Goal: Task Accomplishment & Management: Use online tool/utility

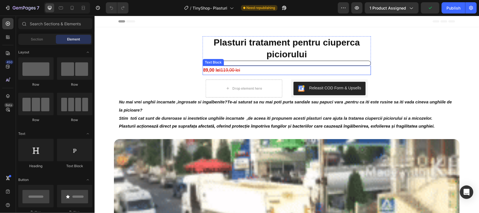
click at [228, 71] on s "119,00 lei" at bounding box center [229, 69] width 19 height 5
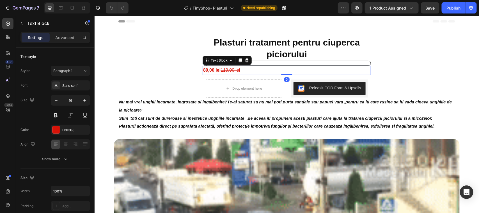
click at [212, 70] on strong "89,00 lei" at bounding box center [211, 69] width 17 height 5
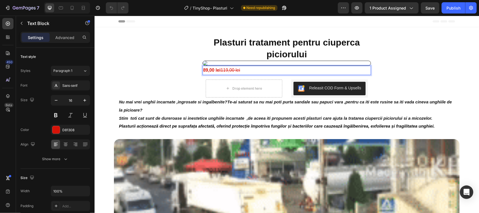
click at [206, 70] on strong "89,00 lei" at bounding box center [211, 69] width 17 height 5
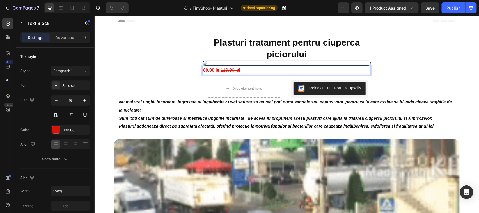
click at [204, 70] on strong "89,00 lei" at bounding box center [211, 69] width 17 height 5
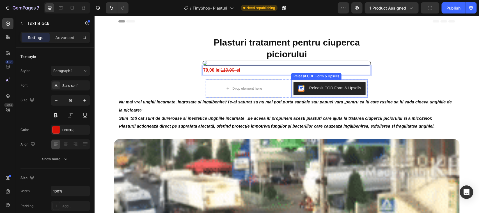
click at [309, 88] on div "Releasit COD Form & Upsells" at bounding box center [335, 88] width 52 height 6
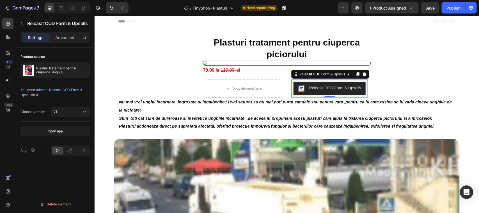
click at [323, 87] on div "Releasit COD Form & Upsells" at bounding box center [335, 88] width 52 height 6
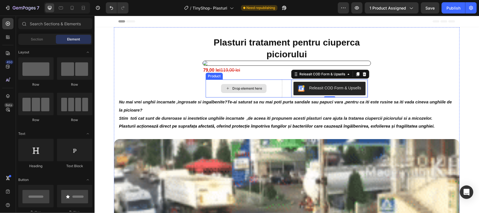
click at [222, 86] on div "Drop element here" at bounding box center [243, 88] width 45 height 9
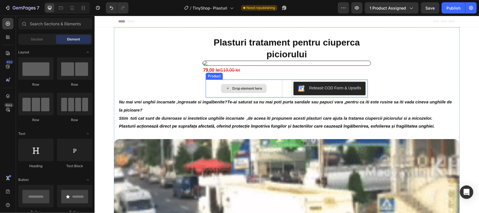
click at [225, 89] on icon at bounding box center [227, 88] width 4 height 5
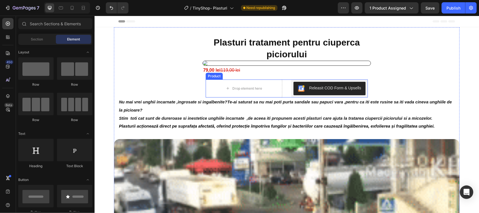
click at [212, 77] on div "Product" at bounding box center [213, 75] width 17 height 7
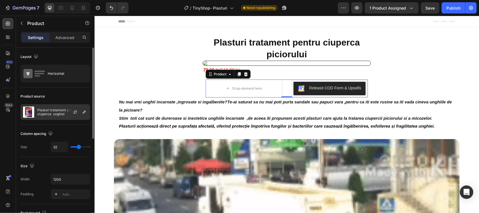
click at [69, 111] on div at bounding box center [77, 111] width 25 height 15
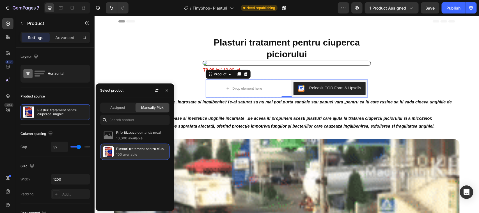
click at [119, 151] on p "100 available" at bounding box center [141, 154] width 51 height 6
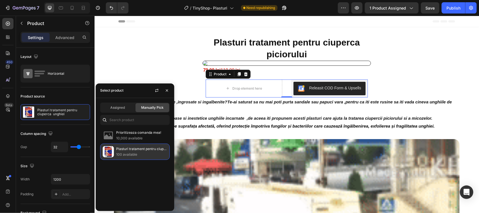
click at [132, 150] on p "Plasturi tratament pentru ciuperca unghiei" at bounding box center [141, 149] width 51 height 6
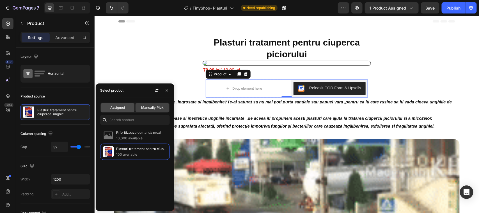
click at [122, 107] on span "Assigned" at bounding box center [117, 107] width 15 height 5
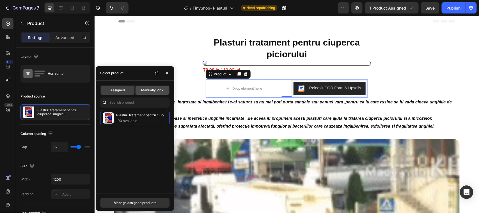
click at [150, 89] on span "Manually Pick" at bounding box center [152, 90] width 22 height 5
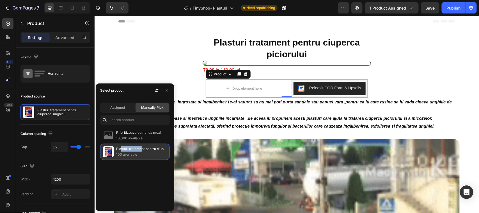
drag, startPoint x: 121, startPoint y: 151, endPoint x: 142, endPoint y: 151, distance: 21.0
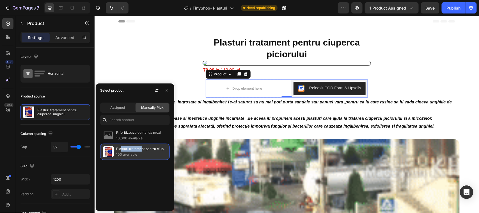
click at [142, 151] on p "Plasturi tratament pentru ciuperca unghiei" at bounding box center [141, 149] width 51 height 6
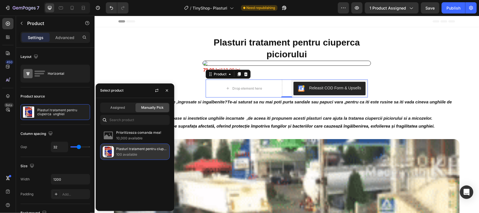
click at [138, 153] on p "100 available" at bounding box center [141, 154] width 51 height 6
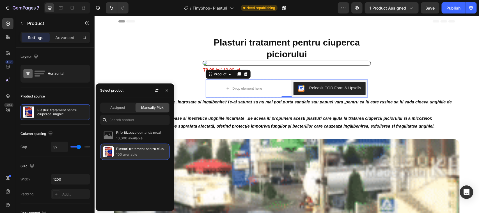
click at [137, 153] on p "100 available" at bounding box center [141, 154] width 51 height 6
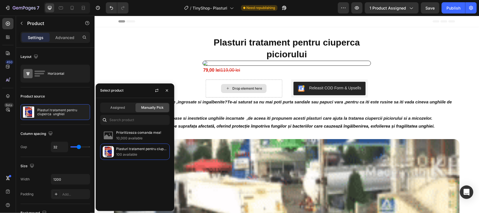
click at [225, 89] on icon at bounding box center [227, 88] width 4 height 5
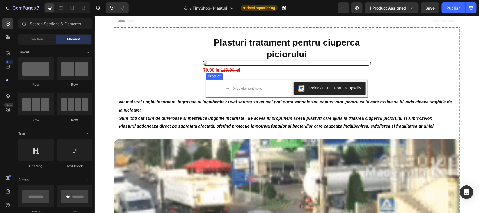
click at [212, 78] on div "Product" at bounding box center [213, 75] width 17 height 7
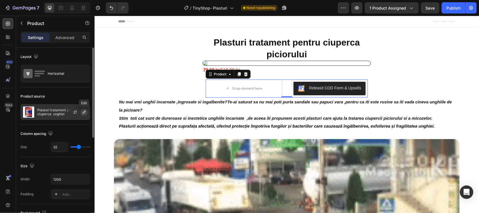
click at [83, 111] on icon "button" at bounding box center [84, 112] width 4 height 4
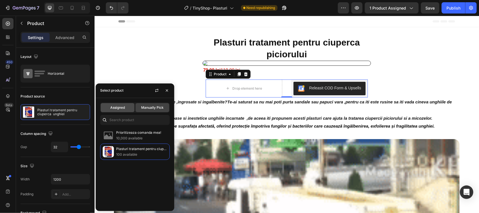
click at [121, 105] on span "Assigned" at bounding box center [117, 107] width 15 height 5
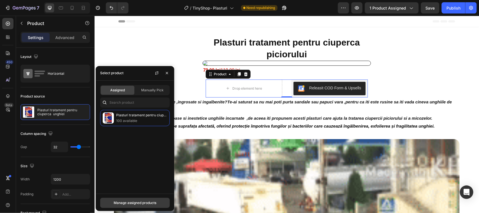
click at [134, 202] on div "Manage assigned products" at bounding box center [135, 202] width 43 height 5
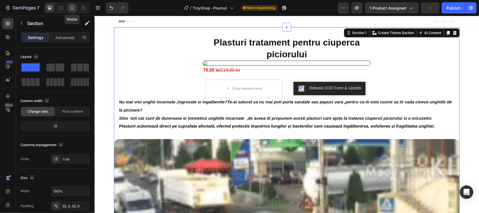
click at [74, 8] on icon at bounding box center [72, 8] width 3 height 4
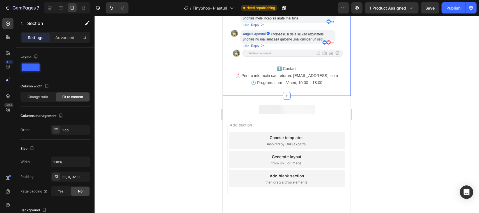
scroll to position [805, 0]
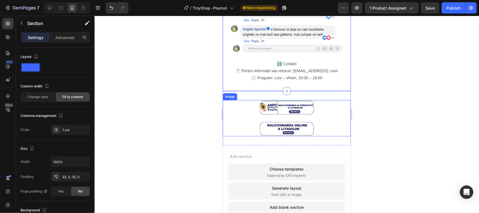
click at [290, 100] on img at bounding box center [286, 118] width 56 height 36
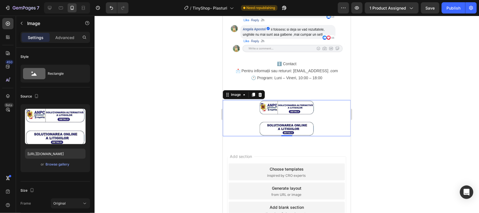
click at [37, 39] on p "Settings" at bounding box center [36, 38] width 16 height 6
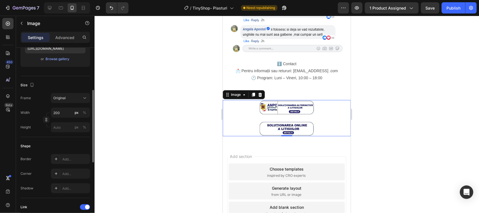
scroll to position [140, 0]
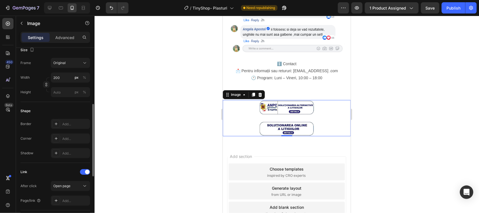
click at [28, 171] on div "Link" at bounding box center [55, 171] width 70 height 9
click at [81, 171] on div at bounding box center [85, 172] width 10 height 6
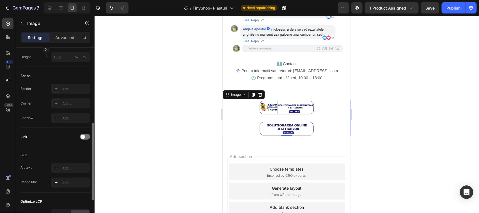
scroll to position [210, 0]
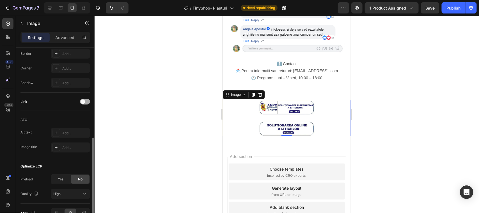
click at [89, 101] on div at bounding box center [85, 102] width 10 height 6
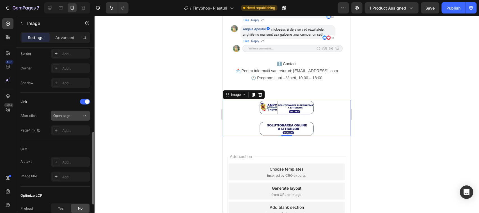
click at [85, 116] on icon at bounding box center [85, 116] width 6 height 6
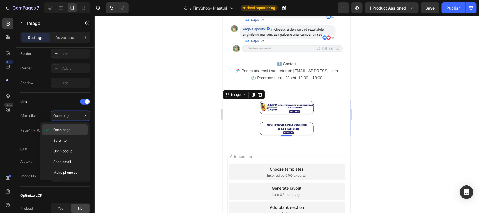
click at [71, 131] on p "Open page" at bounding box center [69, 129] width 32 height 5
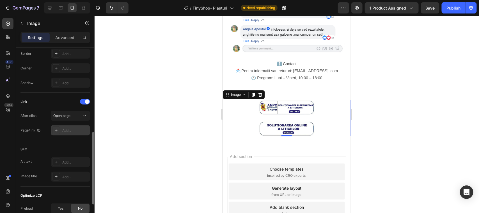
click at [75, 130] on div "Add..." at bounding box center [75, 130] width 26 height 5
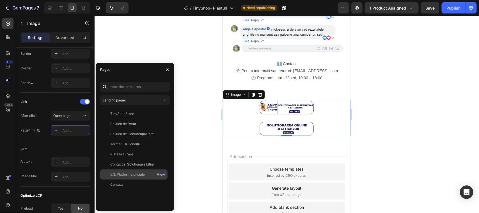
click at [160, 174] on div "View" at bounding box center [161, 174] width 8 height 5
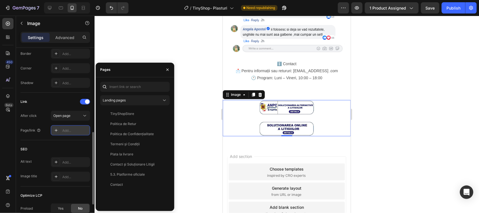
click at [69, 129] on div "Add..." at bounding box center [75, 130] width 26 height 5
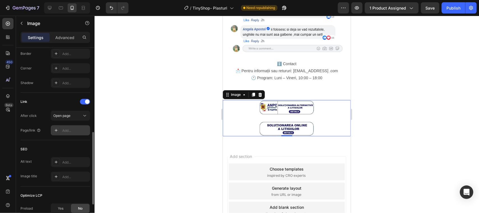
click at [57, 130] on icon at bounding box center [56, 130] width 4 height 4
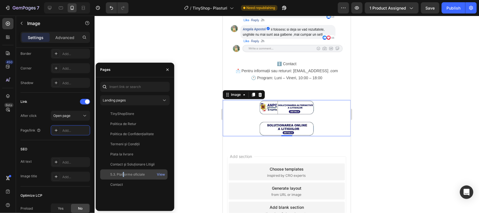
click at [124, 173] on div "5.3. Platforme oficiale" at bounding box center [127, 174] width 35 height 5
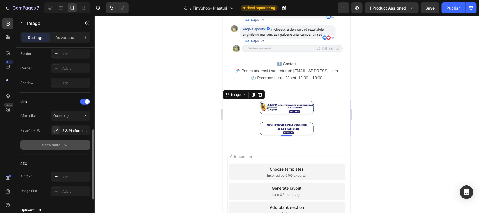
click at [65, 145] on icon "button" at bounding box center [66, 145] width 6 height 6
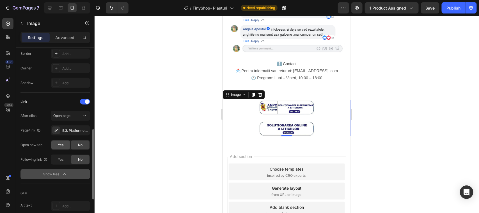
click at [61, 144] on span "Yes" at bounding box center [61, 144] width 6 height 5
click at [57, 130] on icon at bounding box center [56, 130] width 4 height 4
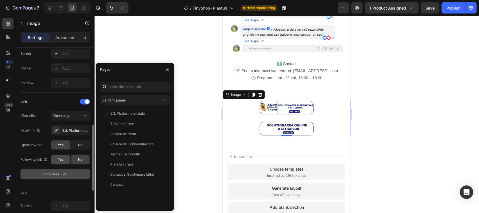
click at [62, 160] on span "Yes" at bounding box center [61, 159] width 6 height 5
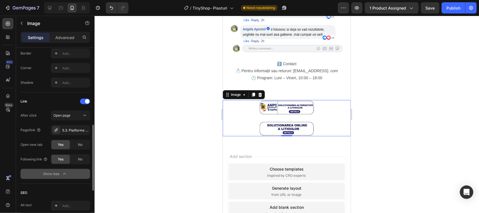
scroll to position [176, 0]
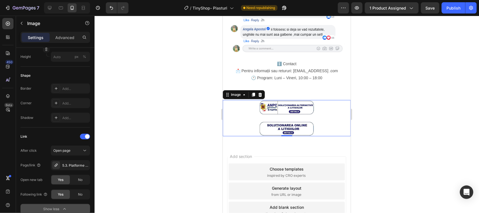
click at [286, 116] on img at bounding box center [286, 118] width 56 height 36
click at [283, 117] on img at bounding box center [286, 118] width 56 height 36
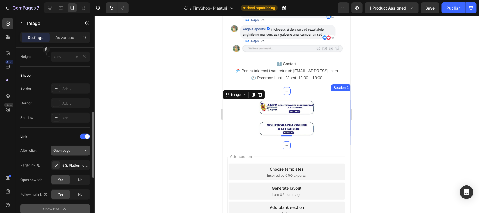
click at [85, 151] on icon at bounding box center [84, 150] width 3 height 1
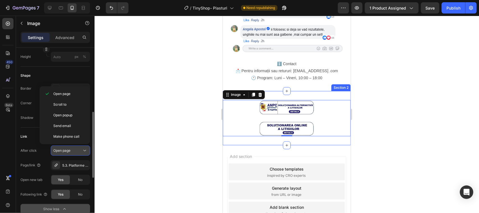
click at [85, 151] on icon at bounding box center [84, 150] width 3 height 1
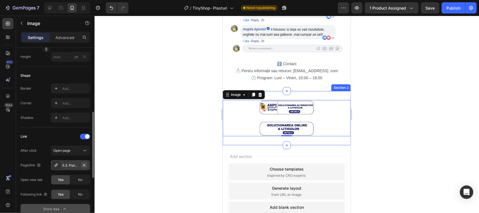
click at [83, 165] on icon "button" at bounding box center [84, 165] width 4 height 4
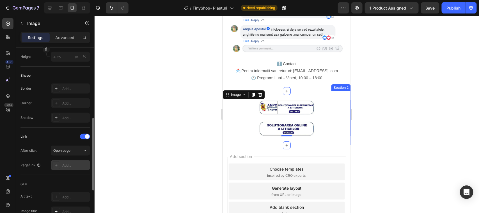
drag, startPoint x: 68, startPoint y: 164, endPoint x: 56, endPoint y: 166, distance: 12.1
click at [56, 166] on icon at bounding box center [56, 165] width 3 height 3
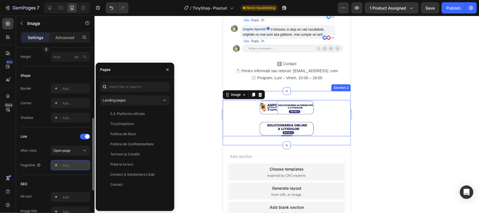
drag, startPoint x: 70, startPoint y: 163, endPoint x: 65, endPoint y: 164, distance: 5.4
click at [65, 164] on div "Add..." at bounding box center [75, 165] width 26 height 5
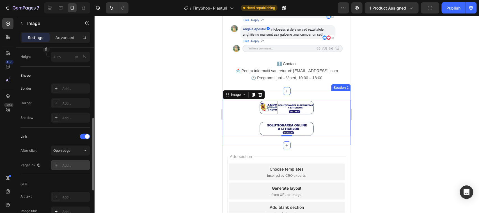
click at [56, 164] on icon at bounding box center [56, 165] width 4 height 4
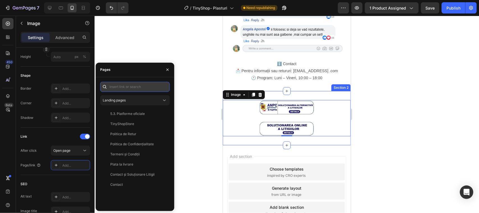
paste input "https://anpc.ro/"
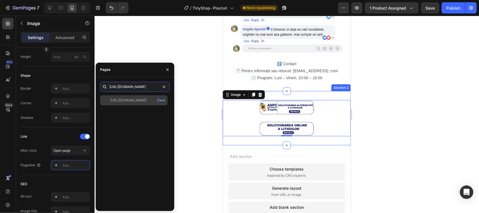
type input "https://anpc.ro/"
click at [128, 98] on div "https://anpc.ro/" at bounding box center [128, 100] width 36 height 5
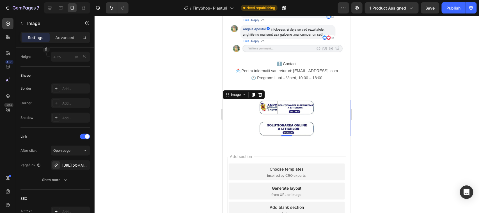
click at [284, 100] on img at bounding box center [286, 118] width 56 height 36
click at [290, 100] on img at bounding box center [286, 118] width 56 height 36
click at [291, 100] on img at bounding box center [286, 118] width 56 height 36
click at [283, 117] on img at bounding box center [286, 118] width 56 height 36
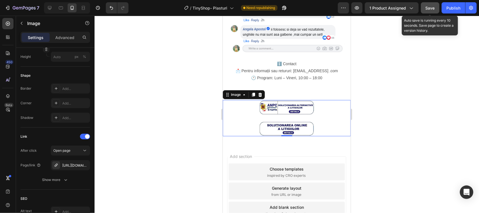
click at [432, 7] on span "Save" at bounding box center [430, 8] width 9 height 5
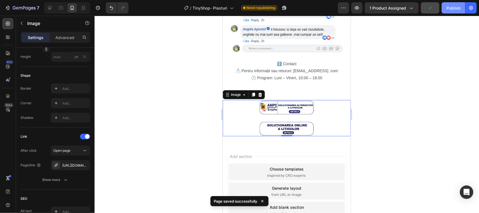
click at [449, 6] on div "Publish" at bounding box center [453, 8] width 14 height 6
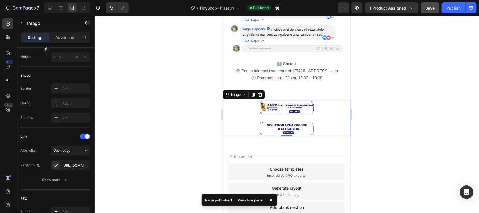
click at [282, 116] on img at bounding box center [286, 118] width 56 height 36
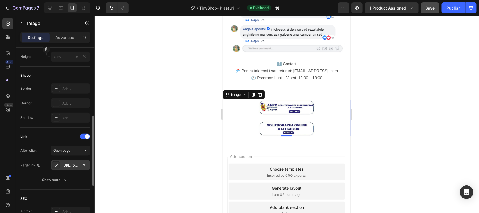
click at [56, 165] on icon at bounding box center [55, 164] width 3 height 3
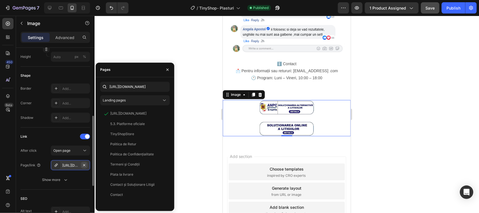
click at [83, 165] on icon "button" at bounding box center [84, 165] width 4 height 4
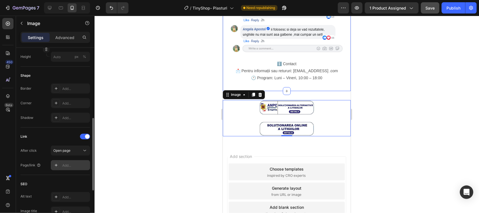
click at [55, 164] on icon at bounding box center [56, 165] width 4 height 4
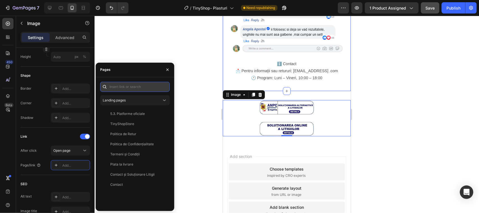
paste input "http://ec.europa.eu/odr"
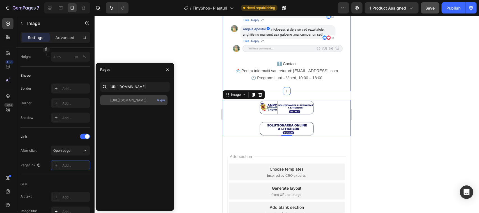
click at [128, 100] on div "http://ec.europa.eu/odr" at bounding box center [128, 100] width 36 height 5
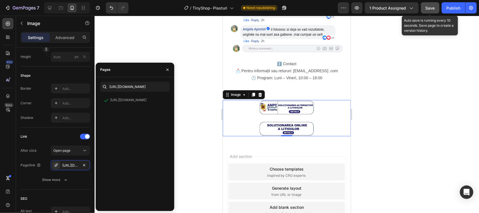
click at [428, 7] on span "Save" at bounding box center [430, 8] width 9 height 5
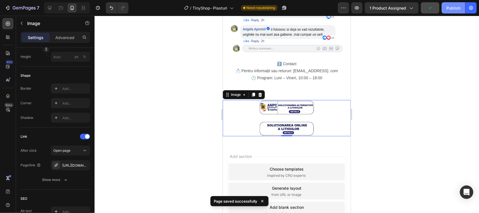
click at [450, 8] on div "Publish" at bounding box center [453, 8] width 14 height 6
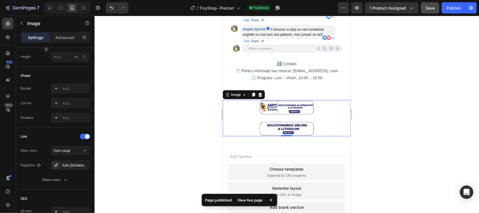
click at [289, 100] on img at bounding box center [286, 118] width 56 height 36
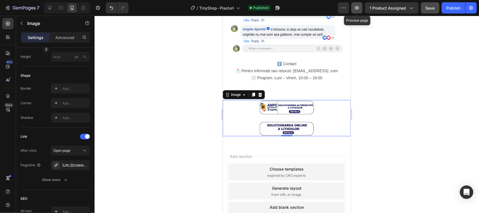
click at [355, 7] on icon "button" at bounding box center [357, 7] width 4 height 3
click at [290, 100] on img at bounding box center [286, 118] width 56 height 36
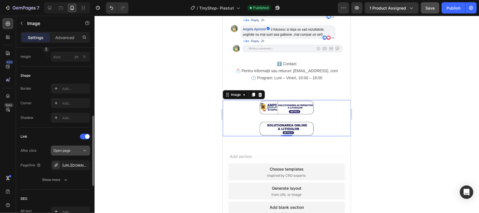
click at [84, 150] on icon at bounding box center [85, 151] width 6 height 6
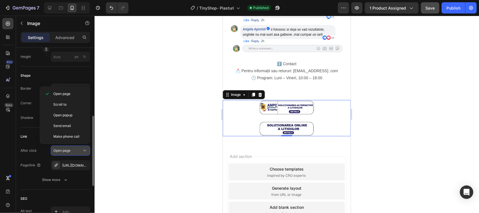
click at [84, 150] on icon at bounding box center [85, 151] width 6 height 6
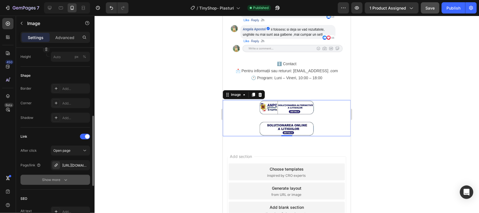
click at [65, 179] on icon "button" at bounding box center [66, 180] width 6 height 6
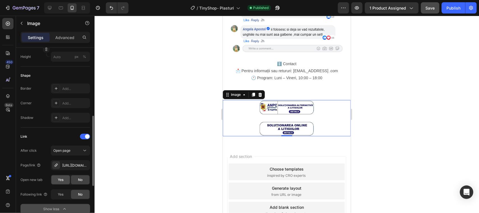
click at [58, 178] on span "Yes" at bounding box center [61, 179] width 6 height 5
click at [58, 194] on span "Yes" at bounding box center [61, 194] width 6 height 5
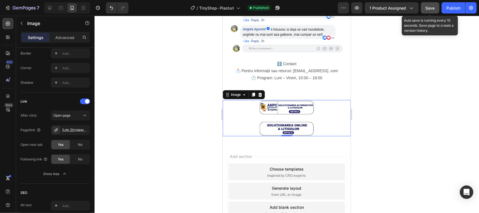
click at [428, 9] on span "Save" at bounding box center [430, 8] width 9 height 5
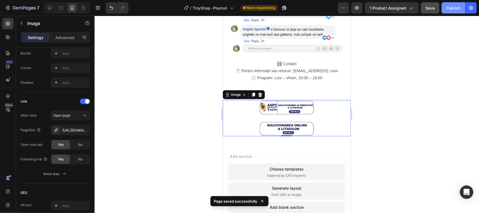
click at [450, 9] on div "Publish" at bounding box center [453, 8] width 14 height 6
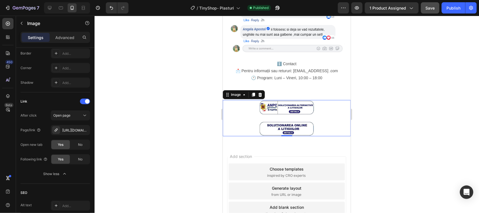
click at [294, 100] on img at bounding box center [286, 118] width 56 height 36
click at [84, 114] on icon at bounding box center [85, 116] width 6 height 6
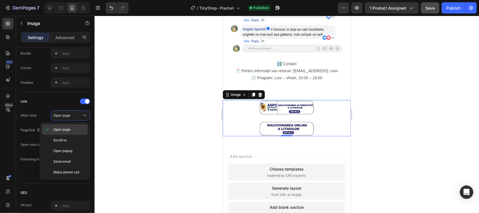
click at [77, 128] on p "Open page" at bounding box center [69, 129] width 32 height 5
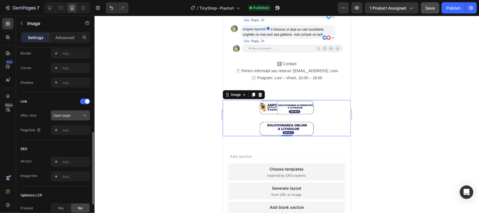
click at [83, 115] on icon at bounding box center [85, 116] width 6 height 6
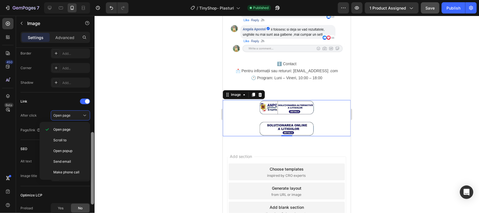
scroll to position [29, 0]
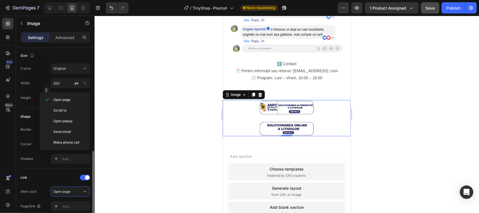
scroll to position [170, 0]
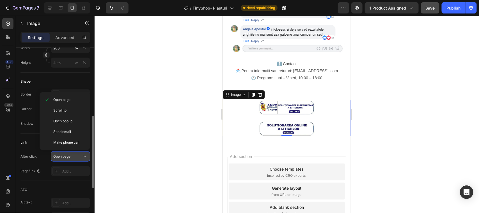
click at [74, 156] on div "Open page" at bounding box center [67, 156] width 29 height 5
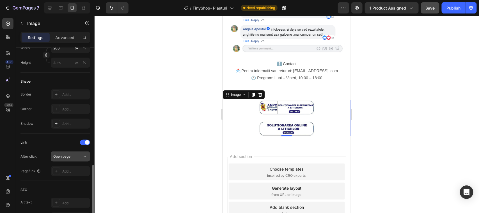
scroll to position [205, 0]
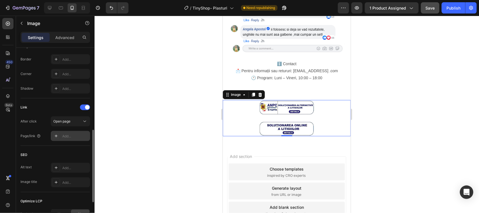
click at [73, 136] on div "Add..." at bounding box center [75, 136] width 26 height 5
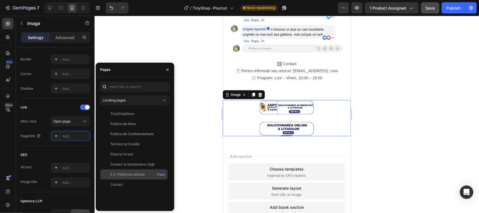
click at [128, 172] on div "5.3. Platforme oficiale" at bounding box center [127, 174] width 35 height 5
click at [128, 172] on div "5.3. Platforme oficiale" at bounding box center [127, 173] width 35 height 5
click at [160, 174] on div "View" at bounding box center [161, 174] width 8 height 5
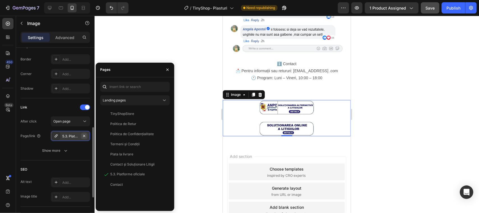
click at [83, 135] on icon "button" at bounding box center [84, 136] width 4 height 4
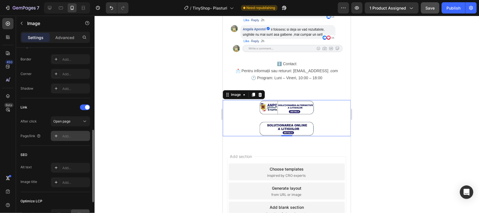
click at [56, 135] on icon at bounding box center [56, 136] width 4 height 4
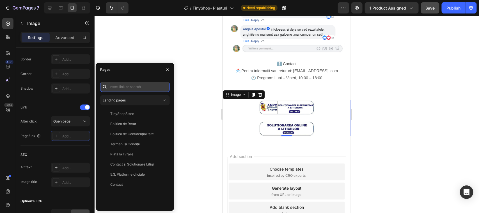
paste input "[URL][DOMAIN_NAME]"
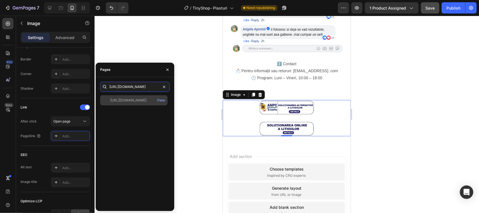
type input "[URL][DOMAIN_NAME]"
click at [130, 98] on div "[URL][DOMAIN_NAME]" at bounding box center [128, 100] width 36 height 5
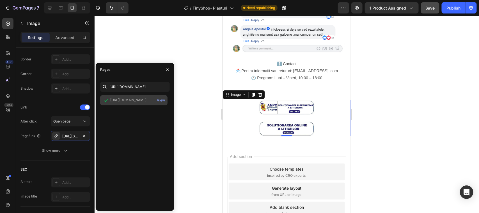
click at [148, 99] on div "[URL][DOMAIN_NAME]" at bounding box center [133, 100] width 63 height 6
click at [160, 98] on div "View" at bounding box center [161, 100] width 8 height 5
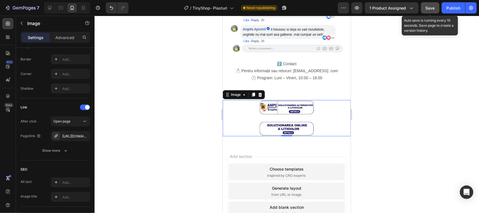
click at [429, 9] on span "Save" at bounding box center [430, 8] width 9 height 5
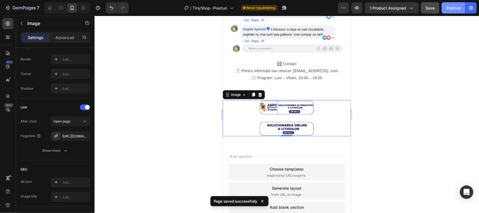
click at [451, 9] on div "Publish" at bounding box center [453, 8] width 14 height 6
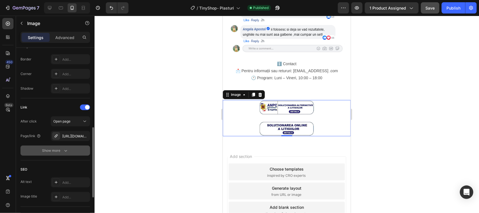
scroll to position [240, 0]
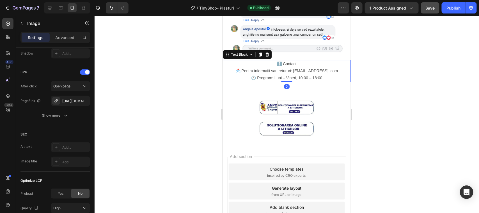
click at [258, 67] on p "📩 Pentru informații sau retururi: [EMAIL_ADDRESS] .com 🕐 Program: Luni – Vineri…" at bounding box center [286, 74] width 127 height 14
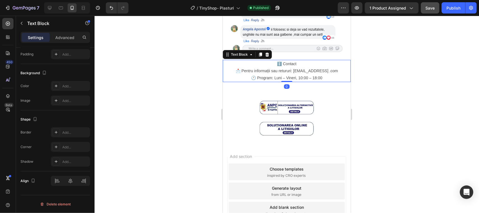
scroll to position [0, 0]
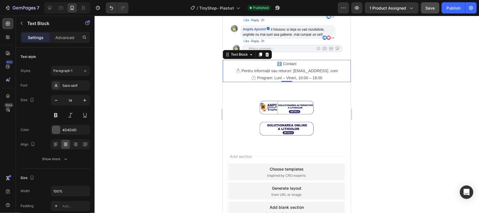
click at [274, 67] on p "📩 Pentru informații sau retururi: [EMAIL_ADDRESS] .com 🕐 Program: Luni – Vineri…" at bounding box center [286, 74] width 127 height 14
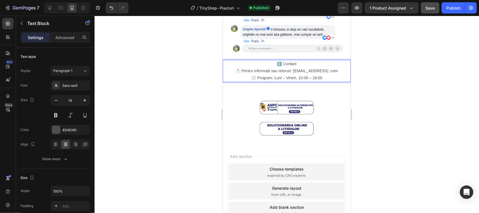
click at [289, 67] on p "📩 Pentru informații sau retururi: [EMAIL_ADDRESS] .com 🕐 Program: Luni – Vineri…" at bounding box center [286, 74] width 127 height 14
click at [277, 60] on p "ℹ️ Contact" at bounding box center [286, 63] width 127 height 7
click at [286, 60] on p "ℹ️ Contact" at bounding box center [286, 63] width 127 height 7
click at [294, 60] on p "ℹ️ Contact" at bounding box center [286, 63] width 127 height 7
click at [277, 60] on p "ℹ️ Contact" at bounding box center [286, 63] width 127 height 7
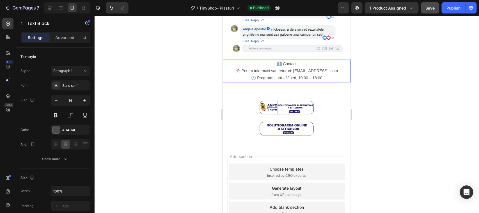
drag, startPoint x: 276, startPoint y: 48, endPoint x: 272, endPoint y: 46, distance: 4.0
click at [276, 60] on p "ℹ️ Contact" at bounding box center [286, 63] width 127 height 7
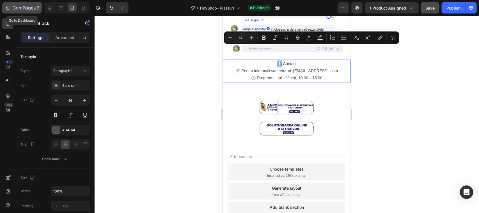
click at [6, 8] on icon "button" at bounding box center [7, 8] width 3 height 2
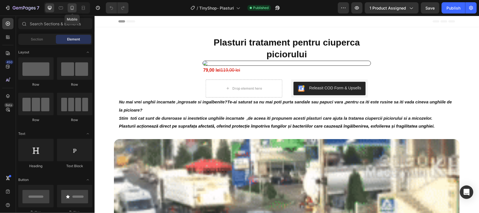
click at [71, 8] on icon at bounding box center [72, 8] width 3 height 4
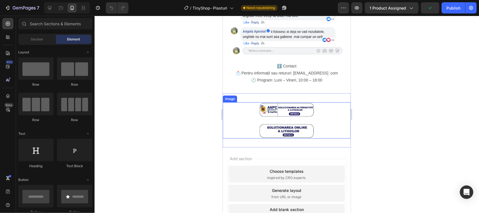
scroll to position [770, 0]
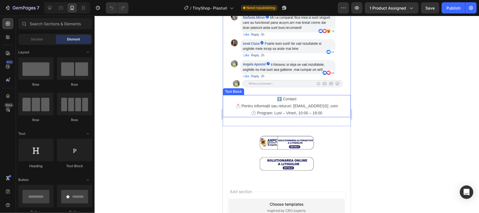
click at [300, 102] on p "📩 Pentru informații sau retururi: [EMAIL_ADDRESS] .com 🕐 Program: Luni – Vineri…" at bounding box center [286, 109] width 127 height 14
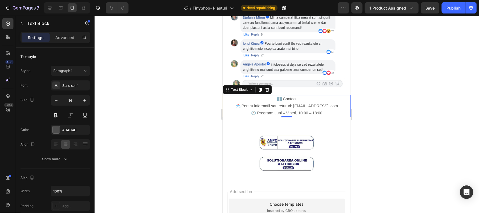
click at [277, 95] on p "ℹ️ Contact" at bounding box center [286, 98] width 127 height 7
click at [261, 102] on p "📩 Pentru informații sau retururi: [EMAIL_ADDRESS] .com 🕐 Program: Luni – Vineri…" at bounding box center [286, 109] width 127 height 14
drag, startPoint x: 266, startPoint y: 89, endPoint x: 249, endPoint y: 89, distance: 16.8
click at [249, 102] on p "📩 Pentru informații sau retururi: [EMAIL_ADDRESS] .com 🕐 Program: Luni – Vineri…" at bounding box center [286, 109] width 127 height 14
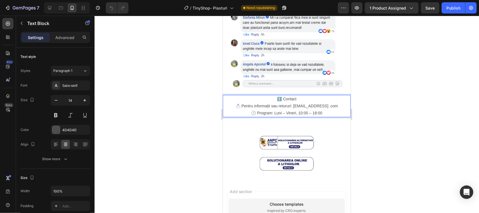
click at [244, 102] on p "📩 Pentru informații sau retururi: [EMAIL_ADDRESS] .com 🕐 Program: Luni – Vineri…" at bounding box center [286, 109] width 127 height 14
click at [236, 102] on p "📩 Pentru informații sau retururi: [EMAIL_ADDRESS] .com 🕐 Program: Luni – Vineri…" at bounding box center [286, 109] width 127 height 14
click at [235, 102] on p "📩 Pentru informații sau retururi: [EMAIL_ADDRESS] .com 🕐 Program: Luni – Vineri…" at bounding box center [286, 109] width 127 height 14
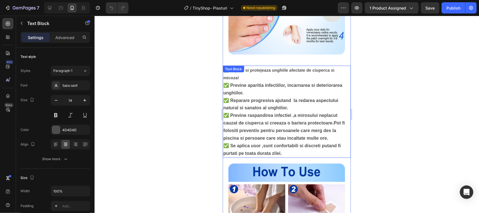
scroll to position [350, 0]
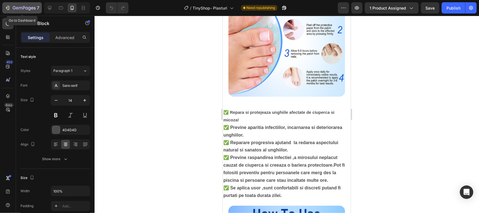
click at [7, 8] on icon "button" at bounding box center [8, 8] width 6 height 6
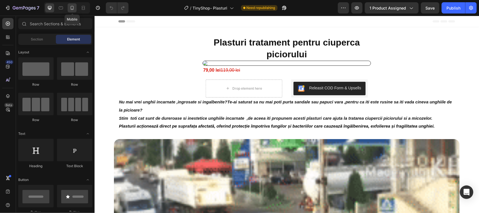
click at [71, 8] on icon at bounding box center [72, 8] width 3 height 4
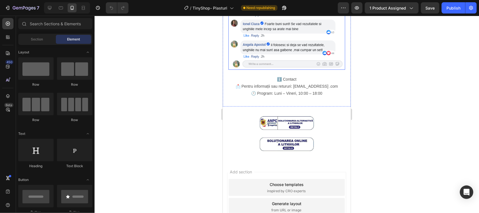
scroll to position [805, 0]
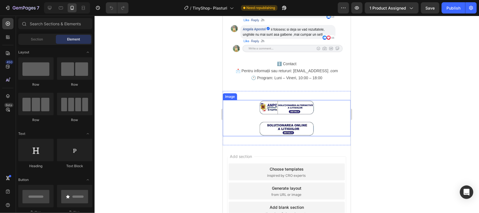
click at [290, 100] on img at bounding box center [286, 118] width 56 height 36
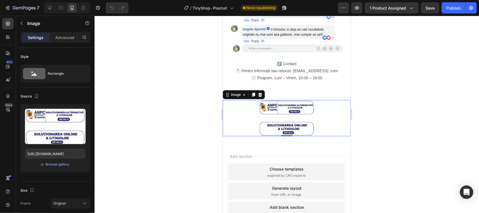
click at [325, 100] on link at bounding box center [286, 118] width 128 height 36
click at [146, 116] on div at bounding box center [287, 114] width 384 height 197
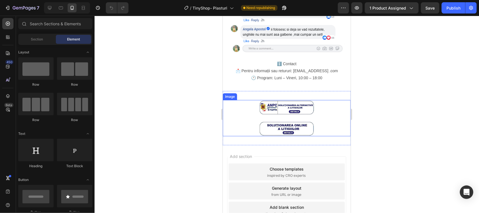
click at [281, 100] on img at bounding box center [286, 118] width 56 height 36
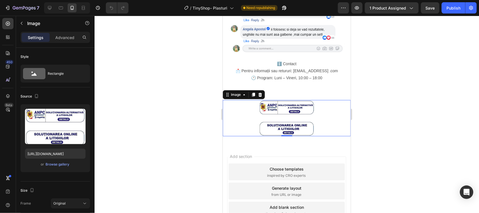
click at [290, 100] on img at bounding box center [286, 118] width 56 height 36
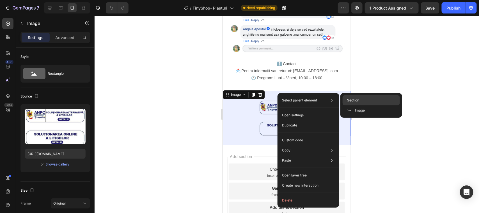
click at [353, 99] on span "Section" at bounding box center [353, 100] width 12 height 5
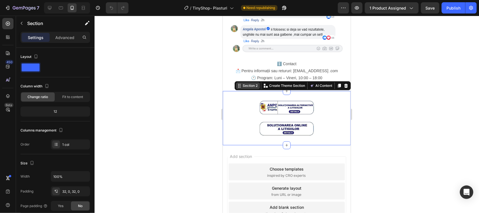
click at [241, 83] on div "Section 2" at bounding box center [249, 85] width 17 height 5
click at [344, 83] on icon at bounding box center [346, 85] width 4 height 4
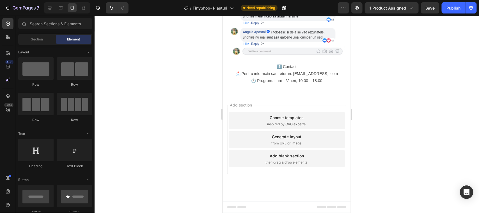
scroll to position [787, 0]
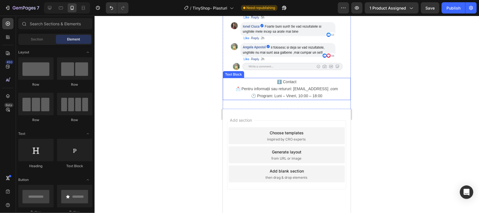
click at [267, 85] on p "📩 Pentru informații sau retururi: [EMAIL_ADDRESS] .com 🕐 Program: Luni – Vineri…" at bounding box center [286, 92] width 127 height 14
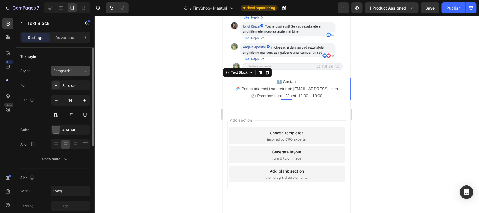
click at [86, 71] on icon at bounding box center [85, 70] width 2 height 1
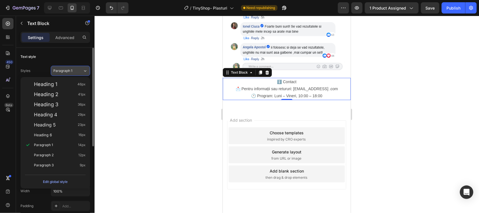
click at [86, 71] on icon at bounding box center [85, 70] width 2 height 1
